Goal: Find specific page/section: Find specific page/section

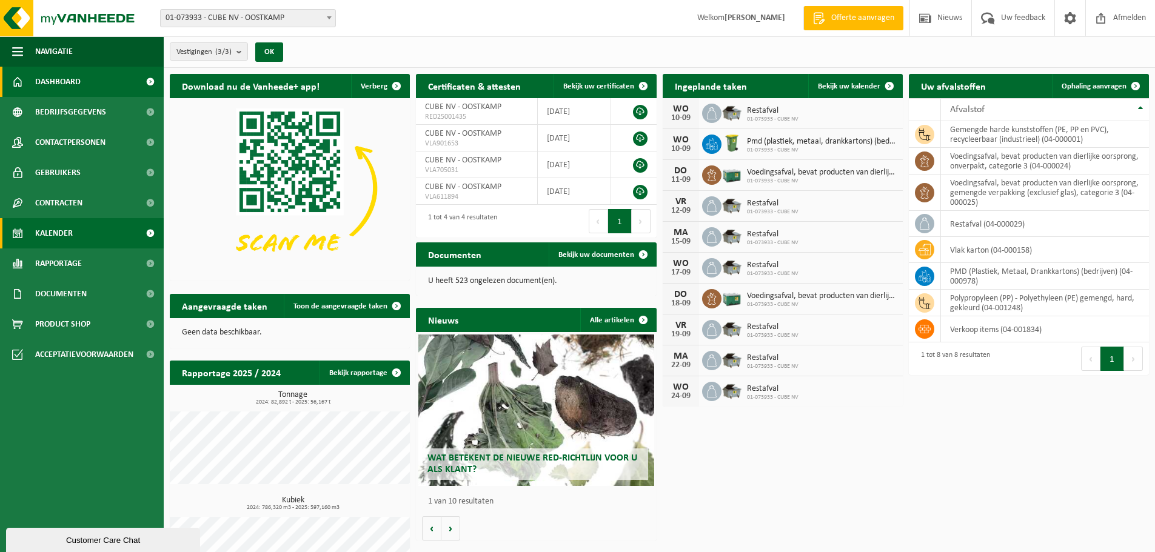
click at [42, 233] on span "Kalender" at bounding box center [54, 233] width 38 height 30
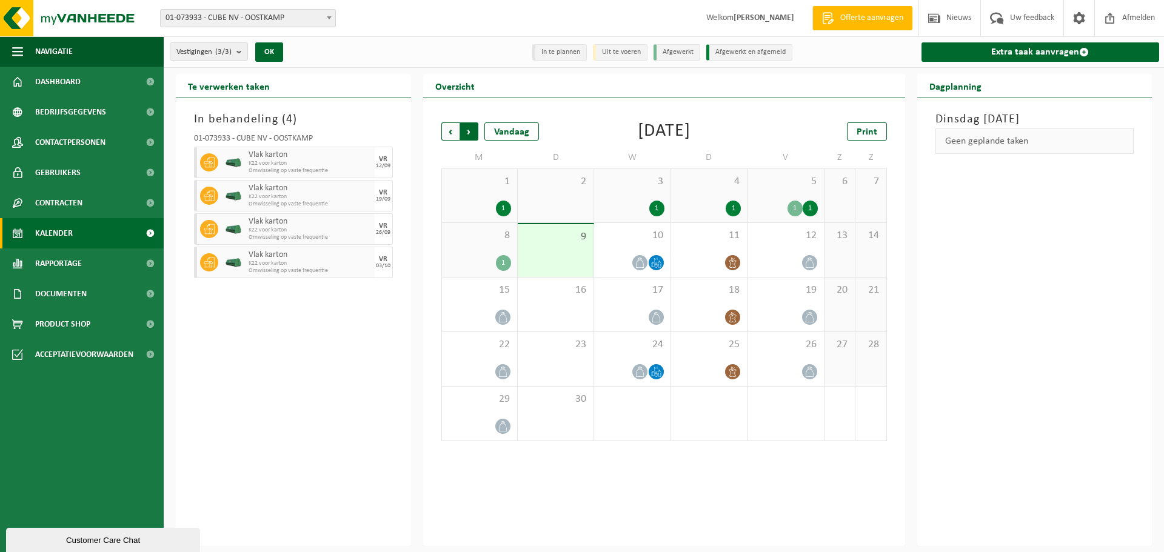
click at [447, 130] on span "Vorige" at bounding box center [450, 131] width 18 height 18
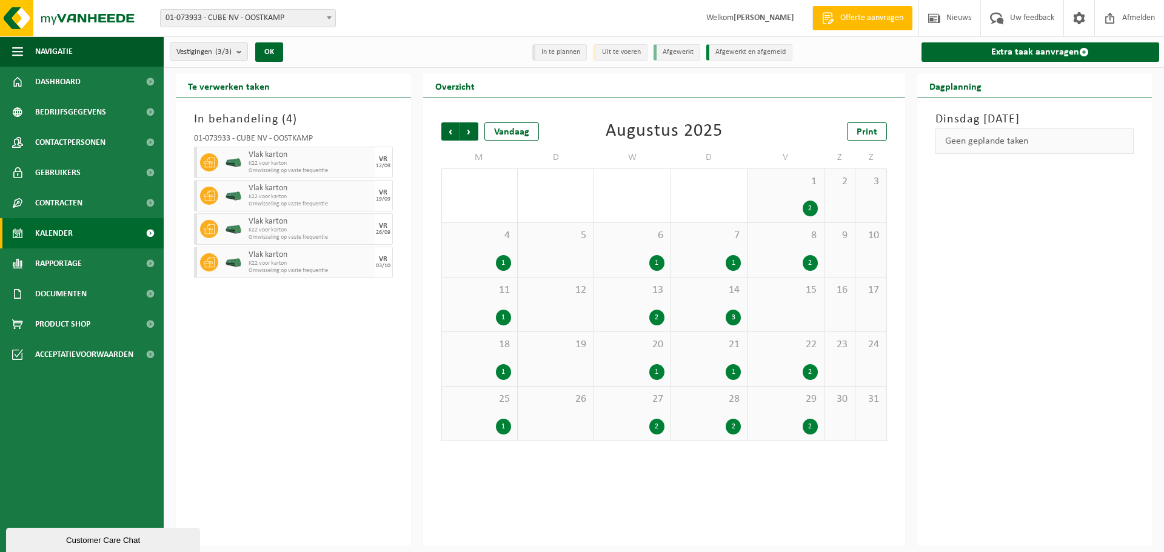
click at [447, 130] on span "Vorige" at bounding box center [450, 131] width 18 height 18
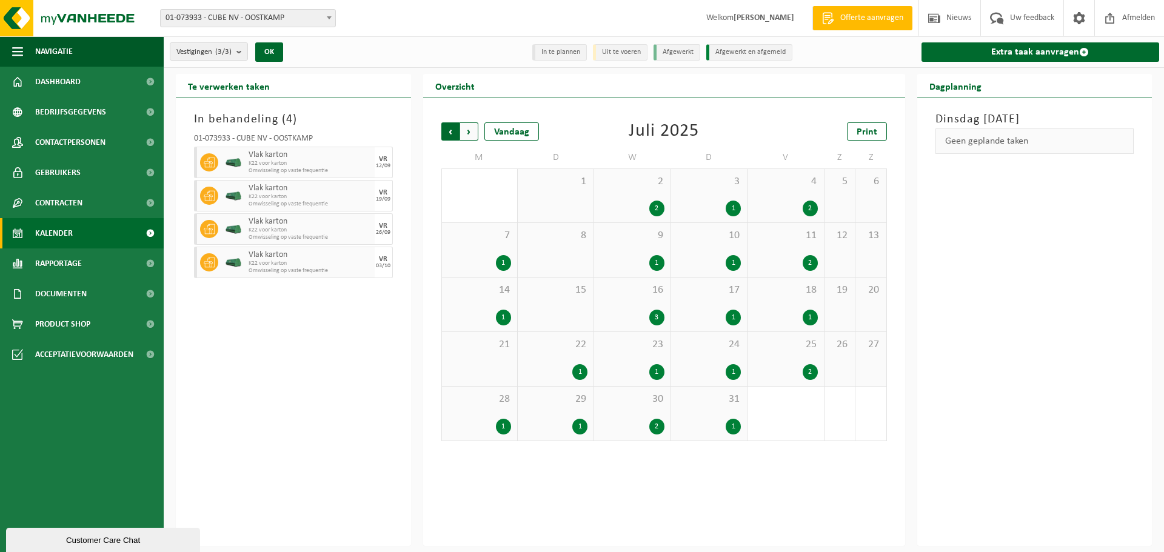
click at [470, 132] on span "Volgende" at bounding box center [469, 131] width 18 height 18
